Goal: Use online tool/utility: Utilize a website feature to perform a specific function

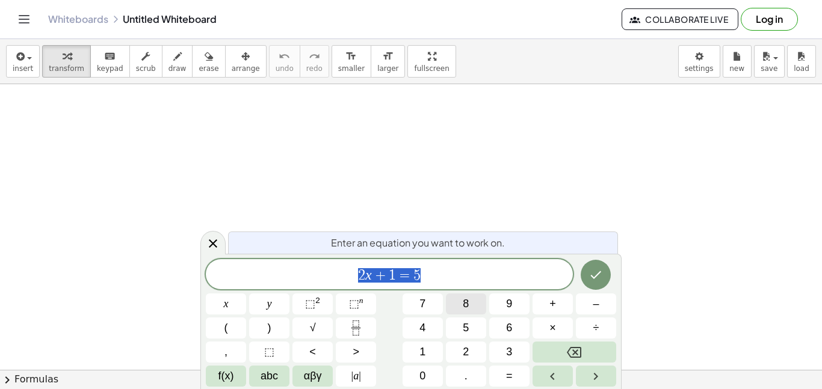
scroll to position [1, 0]
click at [434, 273] on span "2 x + 1 = 5 ​" at bounding box center [389, 275] width 367 height 17
click at [535, 307] on button "+" at bounding box center [553, 304] width 40 height 21
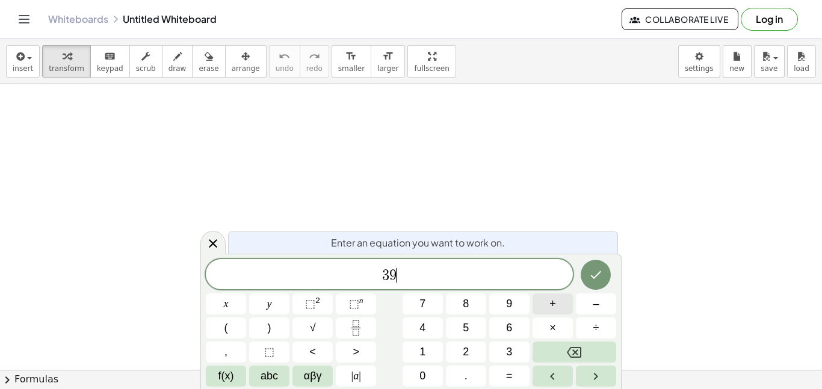
click at [543, 306] on button "+" at bounding box center [553, 304] width 40 height 21
click at [598, 279] on icon "Done" at bounding box center [596, 275] width 14 height 14
click at [542, 311] on button "+" at bounding box center [553, 304] width 40 height 21
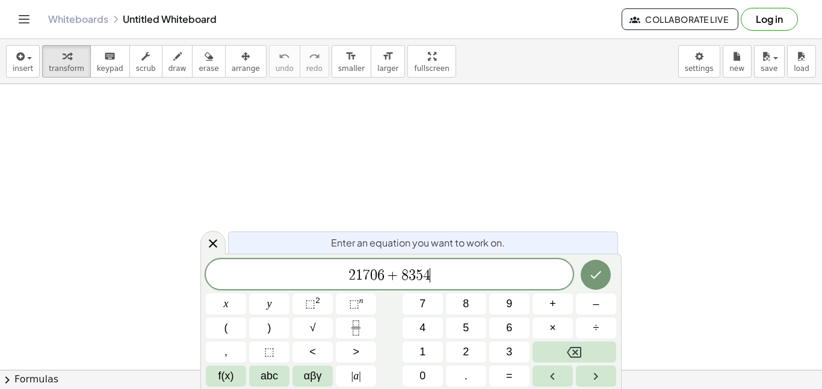
scroll to position [6, 0]
click at [595, 274] on icon "Done" at bounding box center [596, 275] width 14 height 14
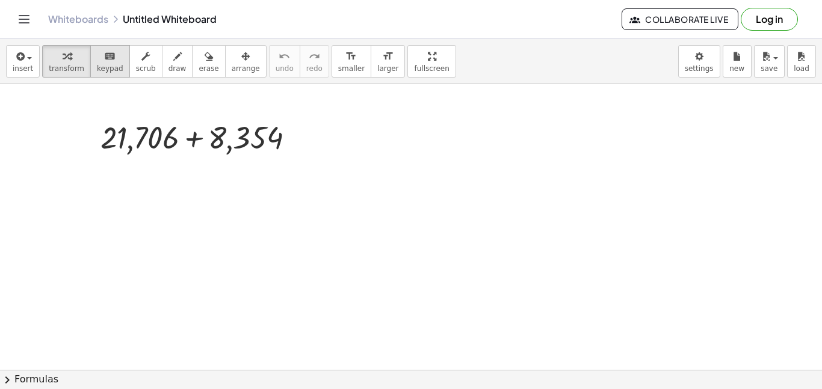
click at [107, 62] on icon "keyboard" at bounding box center [109, 56] width 11 height 14
click at [172, 66] on span "draw" at bounding box center [177, 68] width 18 height 8
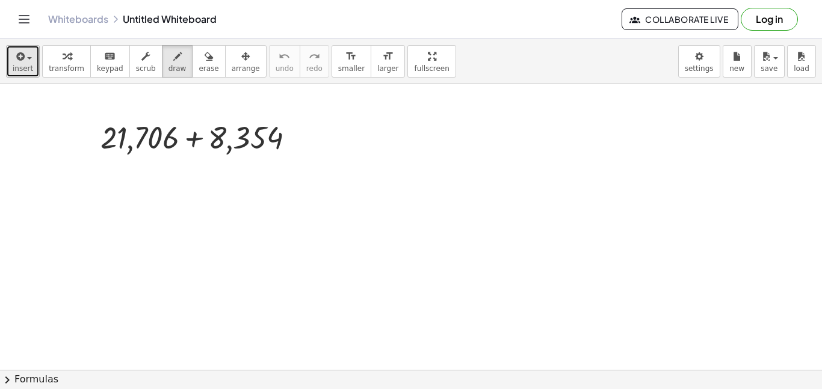
click at [21, 68] on span "insert" at bounding box center [23, 68] width 20 height 8
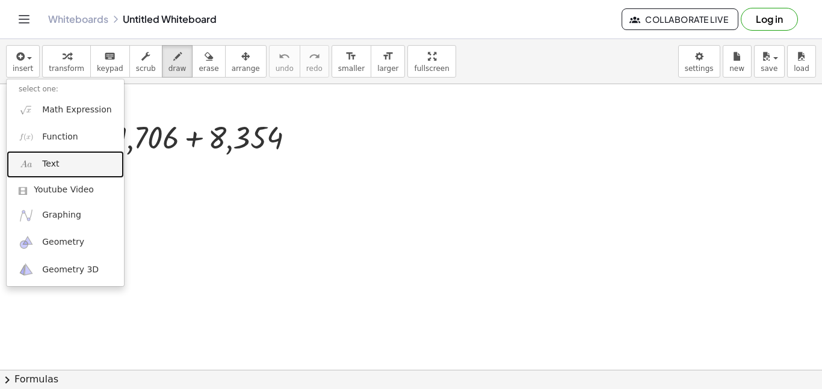
click at [31, 170] on img at bounding box center [26, 164] width 15 height 15
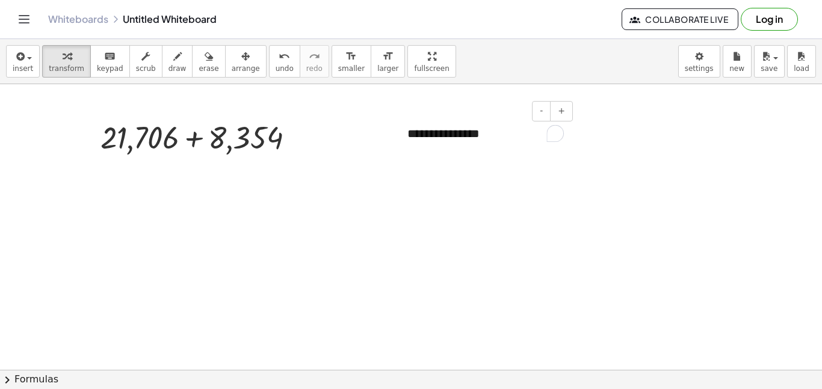
click at [468, 132] on div "**********" at bounding box center [485, 134] width 181 height 42
click at [472, 137] on div "**********" at bounding box center [485, 134] width 181 height 42
click at [479, 134] on div "**********" at bounding box center [485, 134] width 181 height 42
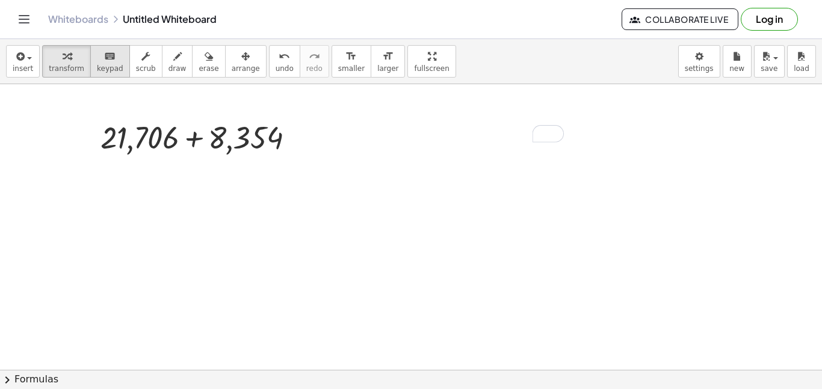
click at [97, 65] on span "keypad" at bounding box center [110, 68] width 26 height 8
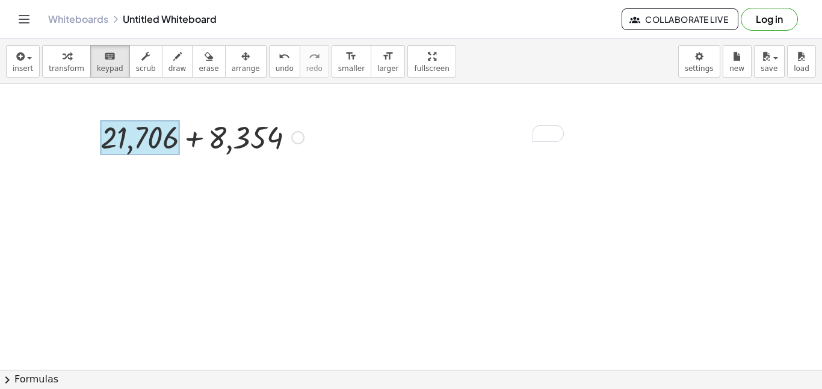
click at [131, 152] on div at bounding box center [139, 137] width 79 height 35
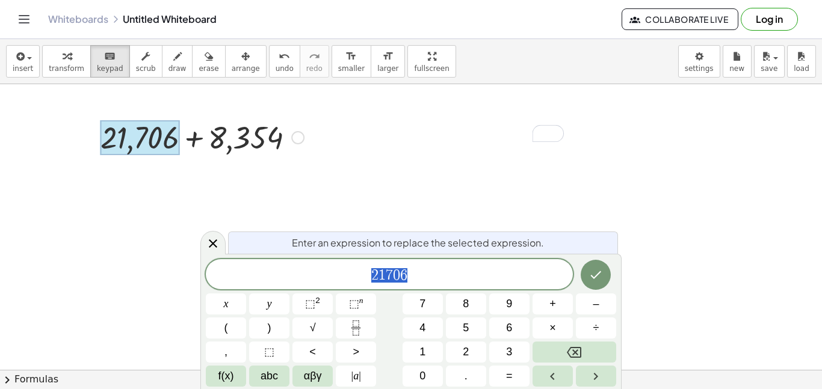
scroll to position [7, 0]
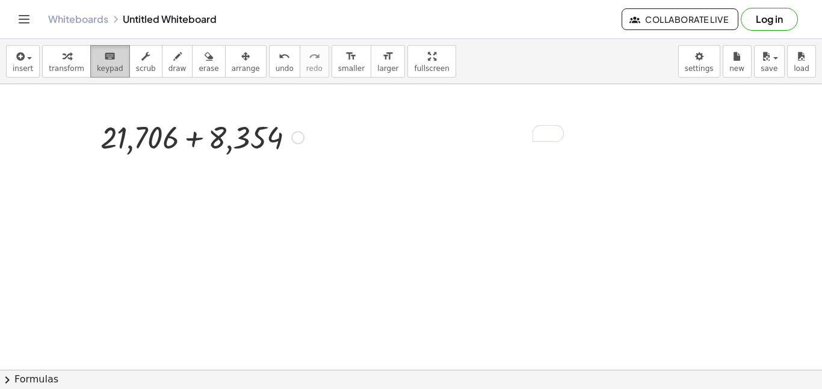
click at [104, 67] on span "keypad" at bounding box center [110, 68] width 26 height 8
click at [97, 60] on div "keyboard" at bounding box center [110, 56] width 26 height 14
click at [136, 57] on div "button" at bounding box center [146, 56] width 20 height 14
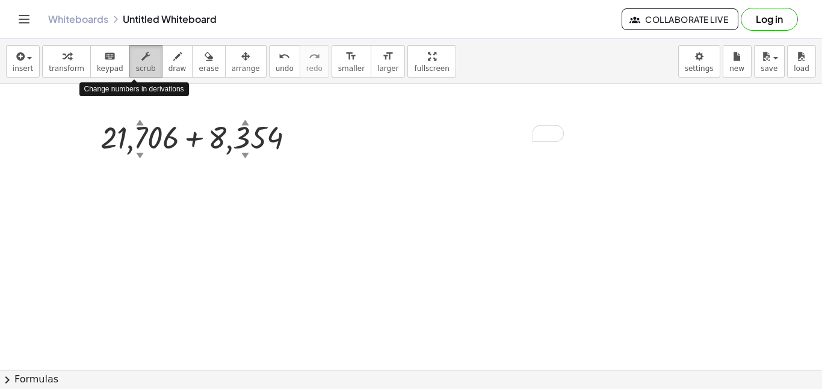
click at [136, 58] on div "button" at bounding box center [146, 56] width 20 height 14
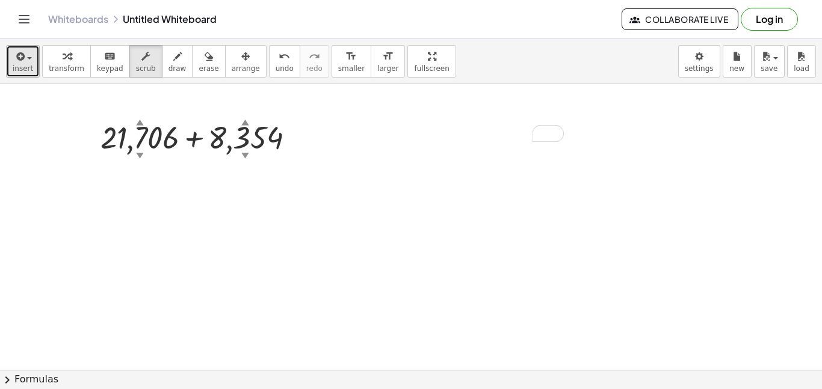
click at [26, 63] on button "insert" at bounding box center [23, 61] width 34 height 32
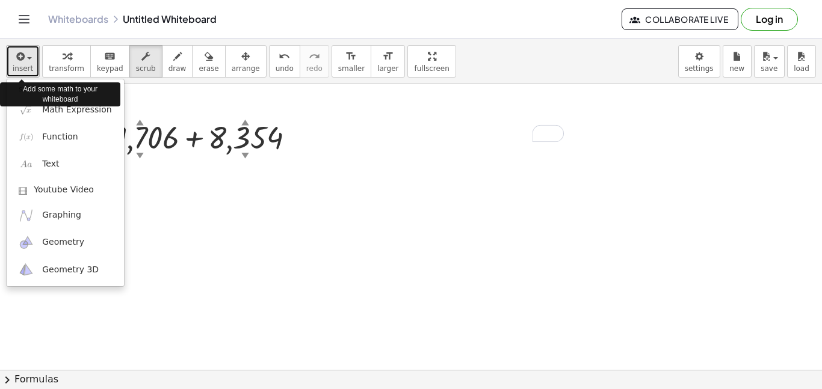
click at [32, 64] on button "insert" at bounding box center [23, 61] width 34 height 32
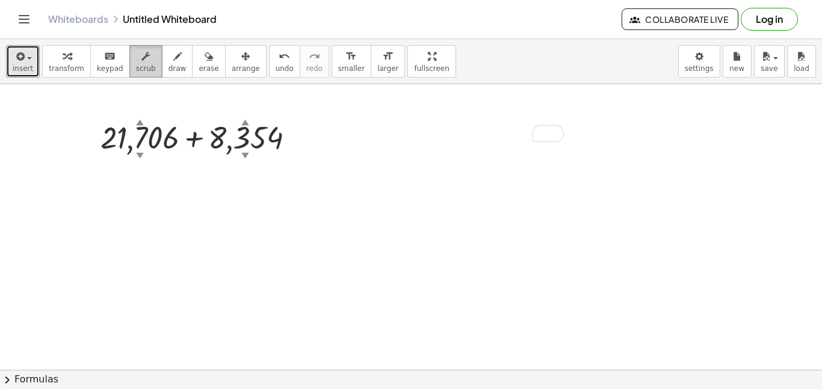
click at [129, 73] on button "scrub" at bounding box center [145, 61] width 33 height 32
click at [242, 152] on div "▼" at bounding box center [245, 155] width 8 height 11
click at [243, 153] on div "▼" at bounding box center [245, 155] width 8 height 11
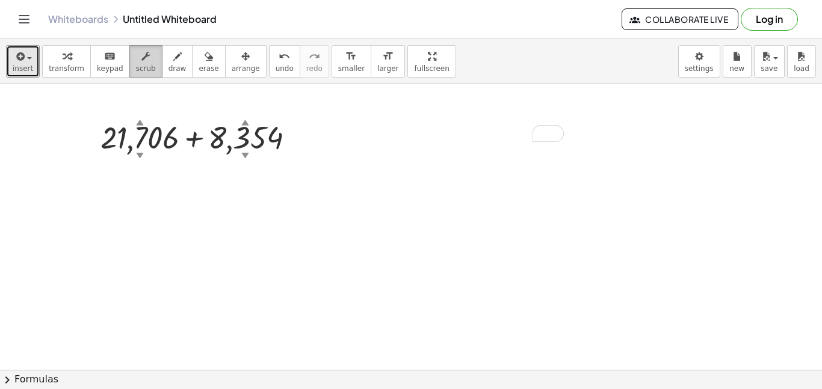
click at [129, 61] on button "scrub" at bounding box center [145, 61] width 33 height 32
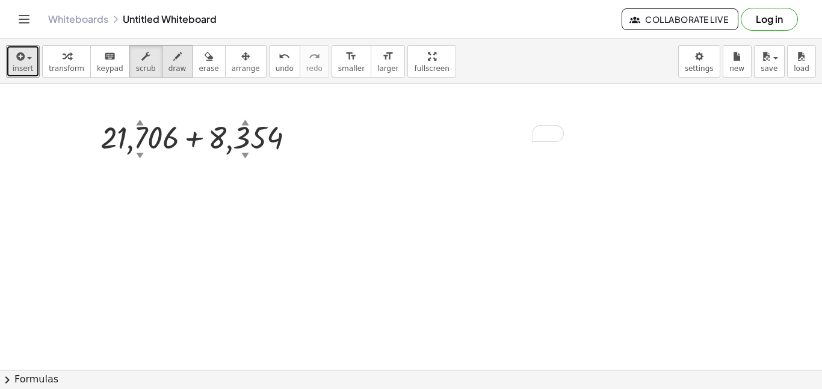
click at [168, 72] on span "draw" at bounding box center [177, 68] width 18 height 8
drag, startPoint x: 176, startPoint y: 170, endPoint x: 176, endPoint y: 177, distance: 7.2
drag, startPoint x: 255, startPoint y: 162, endPoint x: 266, endPoint y: 173, distance: 15.3
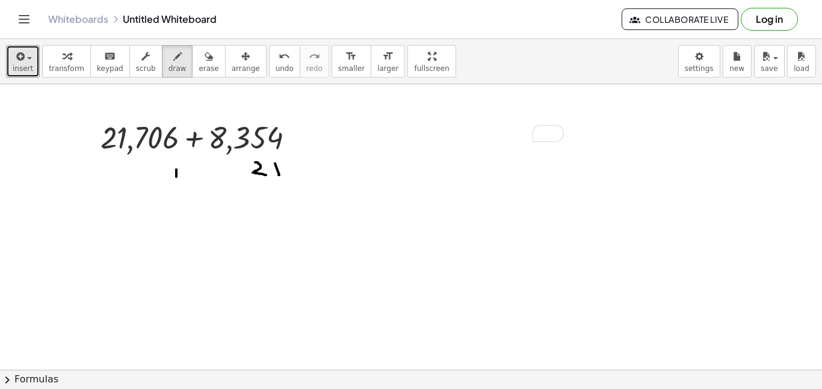
drag, startPoint x: 155, startPoint y: 162, endPoint x: 158, endPoint y: 172, distance: 9.9
drag, startPoint x: 123, startPoint y: 239, endPoint x: 124, endPoint y: 249, distance: 9.6
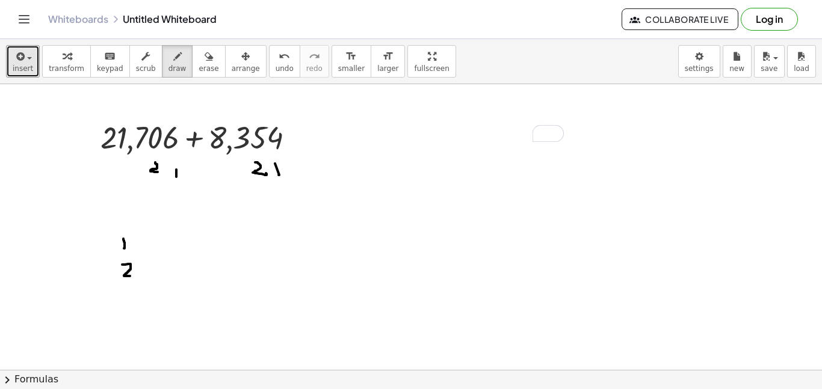
drag, startPoint x: 122, startPoint y: 265, endPoint x: 130, endPoint y: 276, distance: 13.9
drag, startPoint x: 233, startPoint y: 159, endPoint x: 233, endPoint y: 167, distance: 8.4
drag, startPoint x: 135, startPoint y: 167, endPoint x: 131, endPoint y: 173, distance: 7.0
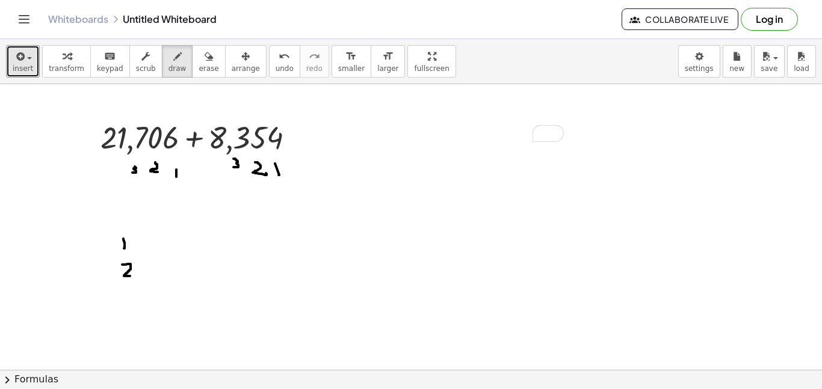
drag, startPoint x: 126, startPoint y: 292, endPoint x: 125, endPoint y: 303, distance: 11.6
drag, startPoint x: 131, startPoint y: 314, endPoint x: 137, endPoint y: 324, distance: 11.6
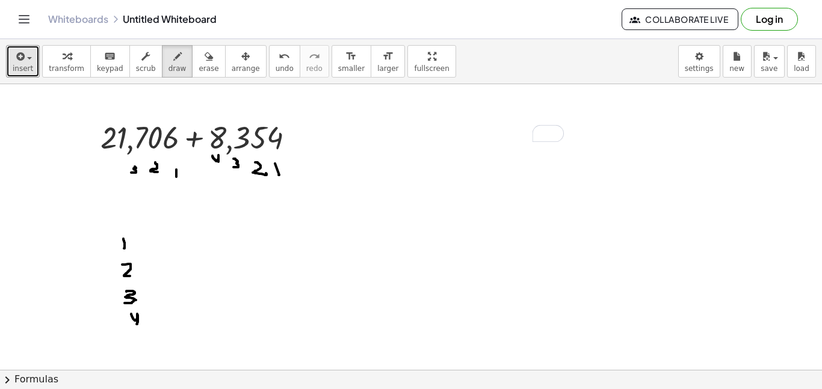
drag, startPoint x: 212, startPoint y: 156, endPoint x: 218, endPoint y: 165, distance: 10.8
drag, startPoint x: 116, startPoint y: 159, endPoint x: 122, endPoint y: 180, distance: 21.3
drag, startPoint x: 135, startPoint y: 232, endPoint x: 137, endPoint y: 242, distance: 9.9
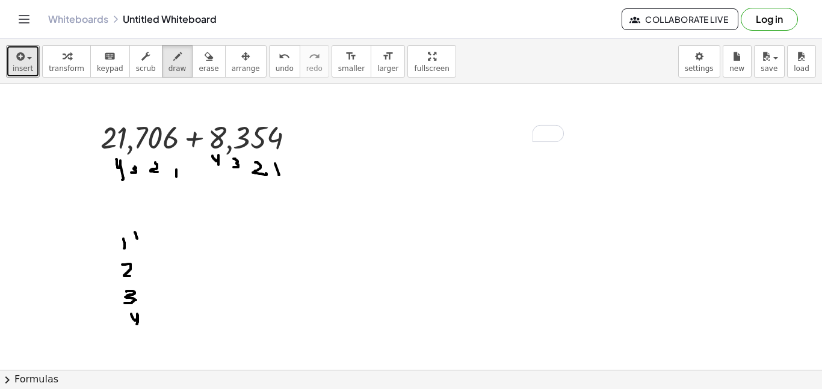
drag, startPoint x: 150, startPoint y: 251, endPoint x: 140, endPoint y: 270, distance: 21.3
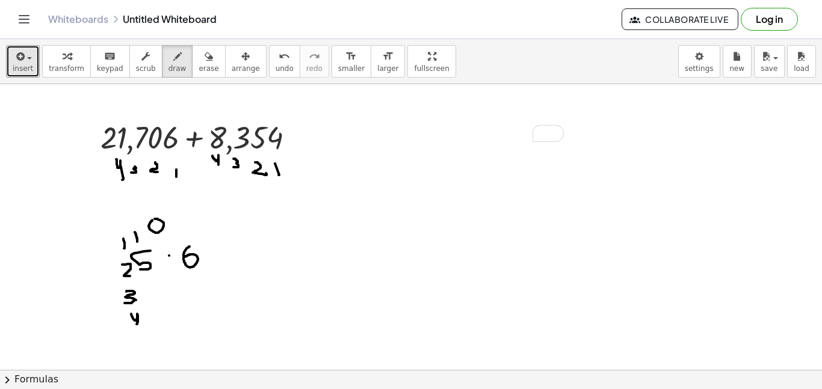
drag, startPoint x: 190, startPoint y: 247, endPoint x: 182, endPoint y: 260, distance: 15.1
drag, startPoint x: 149, startPoint y: 250, endPoint x: 137, endPoint y: 268, distance: 21.7
